Goal: Check status: Check status

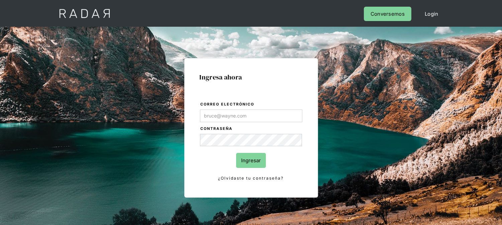
type input "[EMAIL_ADDRESS][DOMAIN_NAME]"
click at [238, 155] on input "Ingresar" at bounding box center [251, 160] width 30 height 15
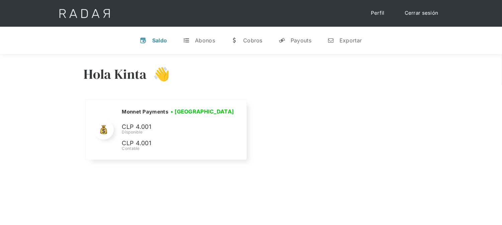
click at [421, 14] on link "Cerrar sesión" at bounding box center [421, 13] width 47 height 13
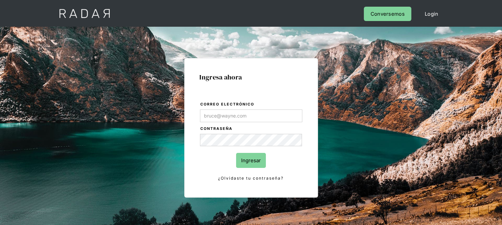
type input "[EMAIL_ADDRESS][DOMAIN_NAME]"
click at [251, 158] on input "Ingresar" at bounding box center [251, 160] width 30 height 15
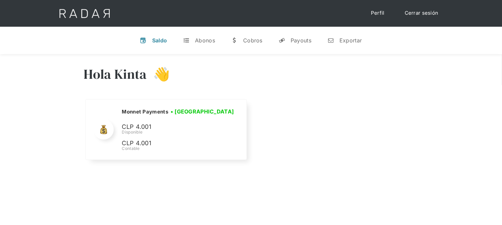
click at [413, 18] on link "Cerrar sesión" at bounding box center [421, 13] width 47 height 13
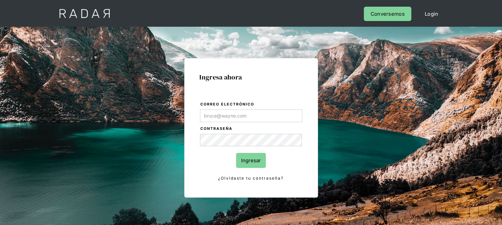
type input "[EMAIL_ADDRESS][DOMAIN_NAME]"
click at [262, 159] on input "Ingresar" at bounding box center [251, 160] width 30 height 15
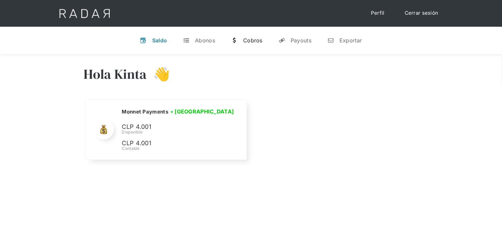
click at [248, 42] on div "Cobros" at bounding box center [252, 40] width 19 height 7
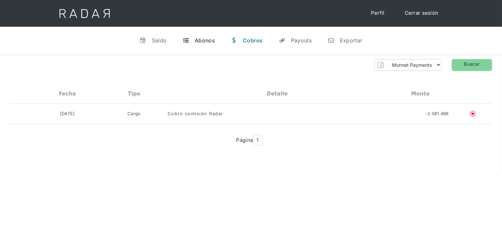
click at [209, 44] on link "t Abonos" at bounding box center [198, 40] width 43 height 17
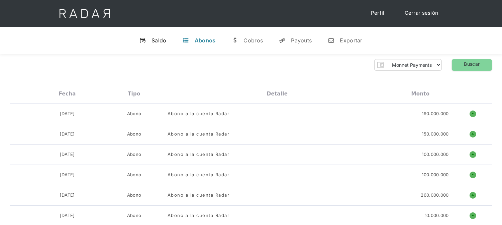
click at [149, 37] on link "v Saldo" at bounding box center [153, 40] width 38 height 17
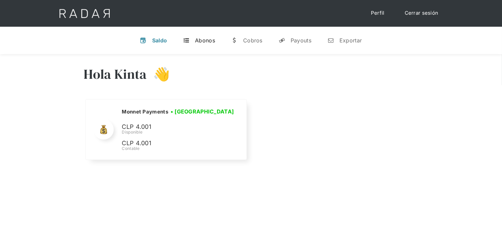
click at [207, 44] on link "t Abonos" at bounding box center [199, 40] width 43 height 17
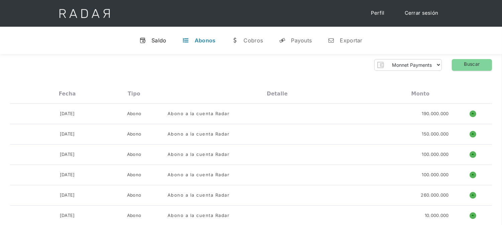
click at [163, 42] on div "Saldo" at bounding box center [159, 40] width 15 height 7
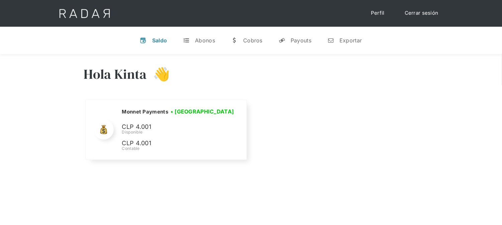
click at [427, 15] on link "Cerrar sesión" at bounding box center [421, 13] width 47 height 13
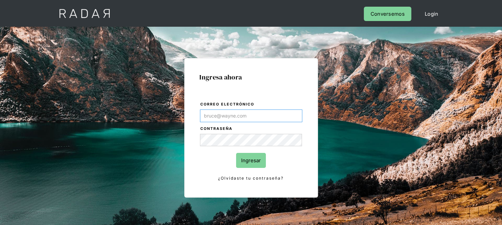
type input "[EMAIL_ADDRESS][DOMAIN_NAME]"
click at [248, 157] on input "Ingresar" at bounding box center [251, 160] width 30 height 15
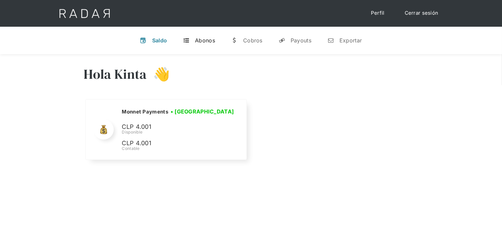
click at [188, 39] on div "t" at bounding box center [186, 40] width 7 height 7
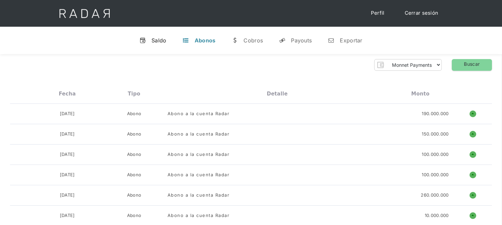
click at [159, 41] on div "Saldo" at bounding box center [159, 40] width 15 height 7
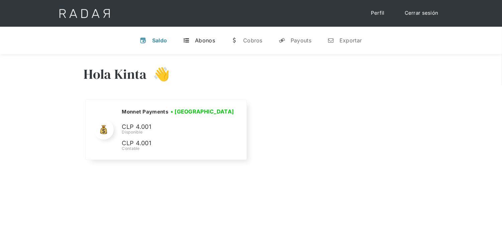
click at [193, 41] on link "t Abonos" at bounding box center [199, 40] width 43 height 17
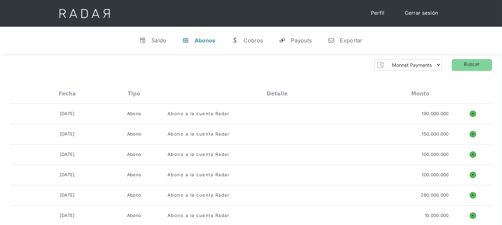
click at [405, 14] on link "Cerrar sesión" at bounding box center [421, 13] width 47 height 13
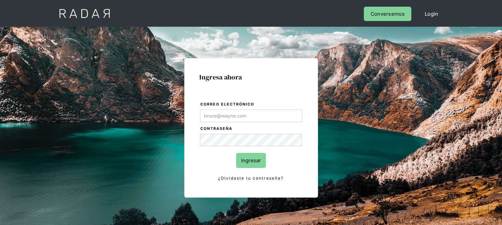
type input "[EMAIL_ADDRESS][DOMAIN_NAME]"
click at [248, 162] on input "Ingresar" at bounding box center [251, 160] width 30 height 15
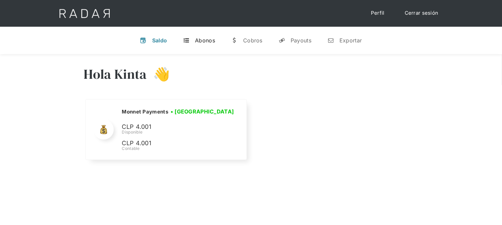
click at [189, 37] on div "t" at bounding box center [186, 40] width 7 height 7
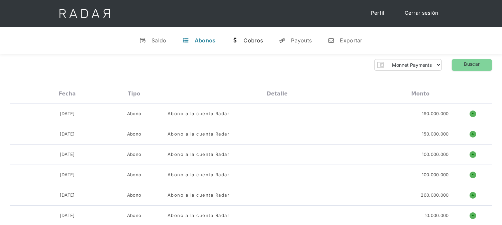
click at [241, 41] on link "w [GEOGRAPHIC_DATA]" at bounding box center [247, 40] width 42 height 17
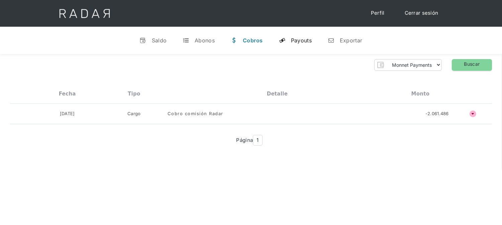
click at [291, 41] on div "Payouts" at bounding box center [301, 40] width 21 height 7
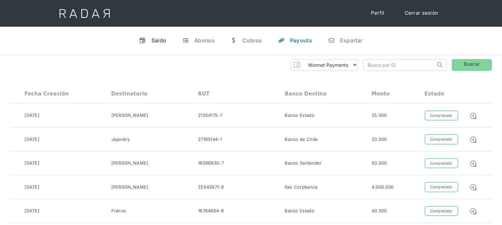
click at [152, 43] on div "Saldo" at bounding box center [159, 40] width 15 height 7
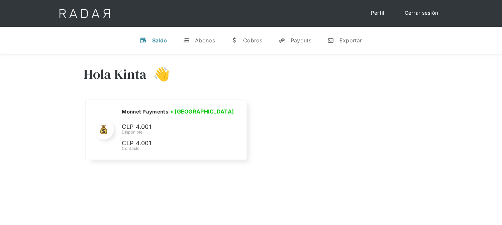
click at [416, 18] on link "Cerrar sesión" at bounding box center [421, 13] width 47 height 13
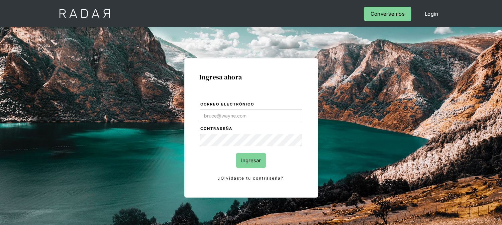
type input "[EMAIL_ADDRESS][DOMAIN_NAME]"
click at [250, 164] on input "Ingresar" at bounding box center [251, 160] width 30 height 15
